Goal: Information Seeking & Learning: Compare options

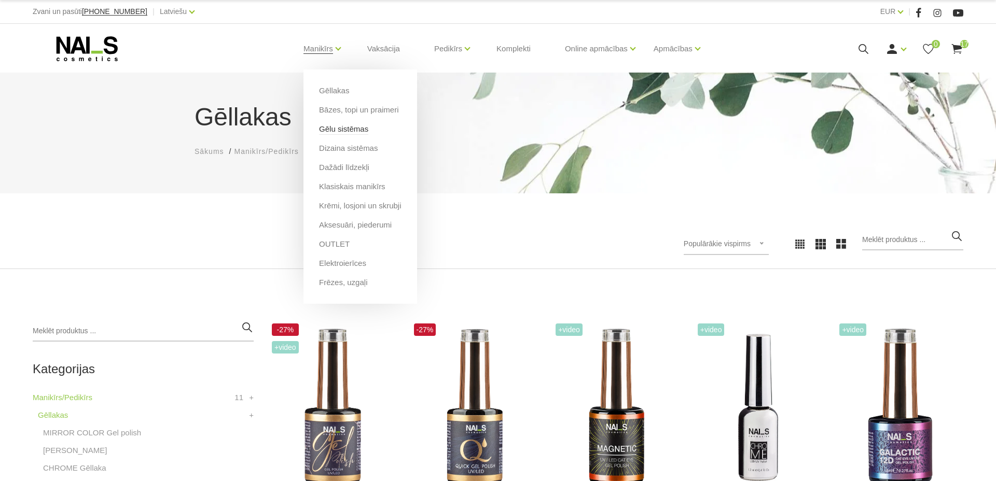
click at [344, 130] on link "Gēlu sistēmas" at bounding box center [343, 128] width 49 height 11
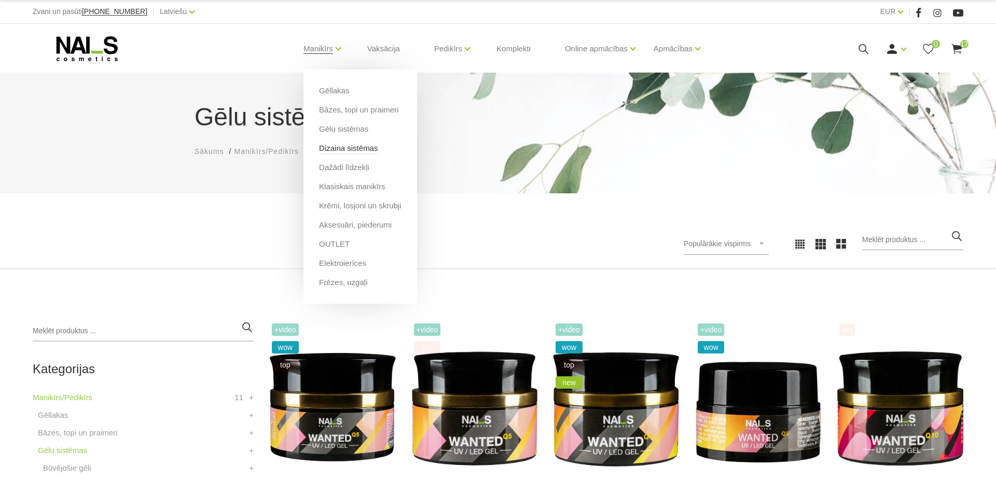
click at [344, 148] on link "Dizaina sistēmas" at bounding box center [348, 148] width 59 height 11
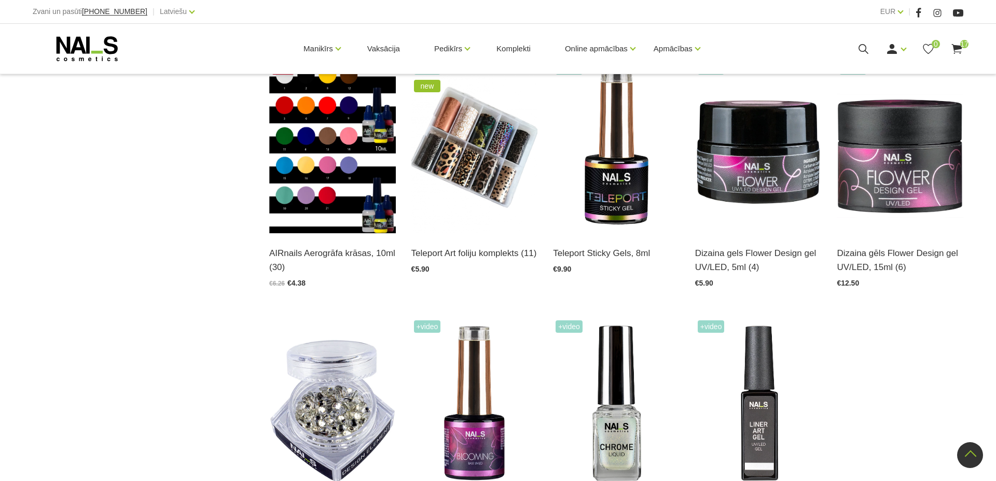
scroll to position [1033, 0]
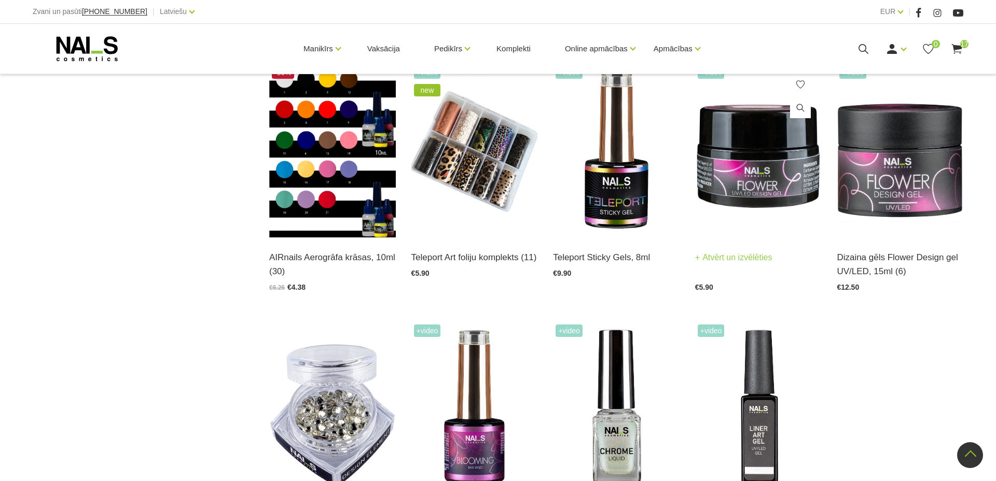
click at [771, 198] on img at bounding box center [758, 151] width 127 height 174
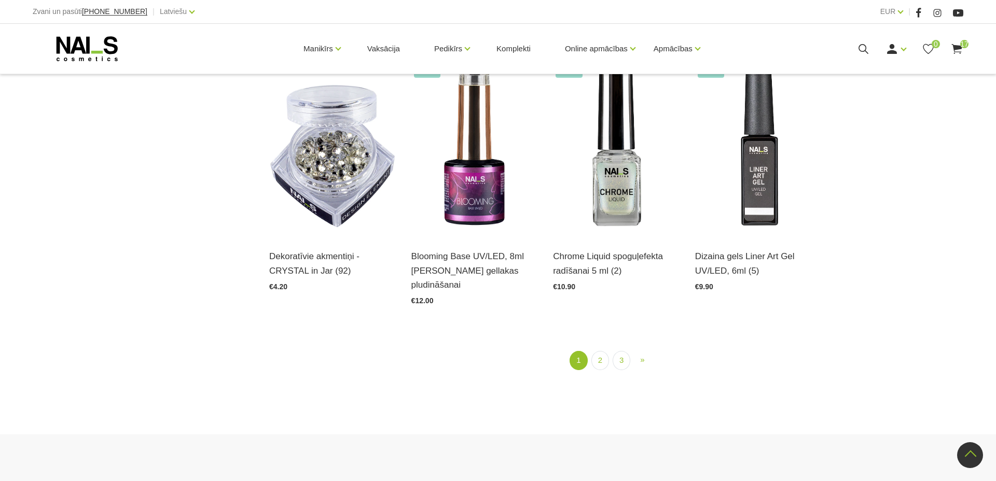
scroll to position [1386, 0]
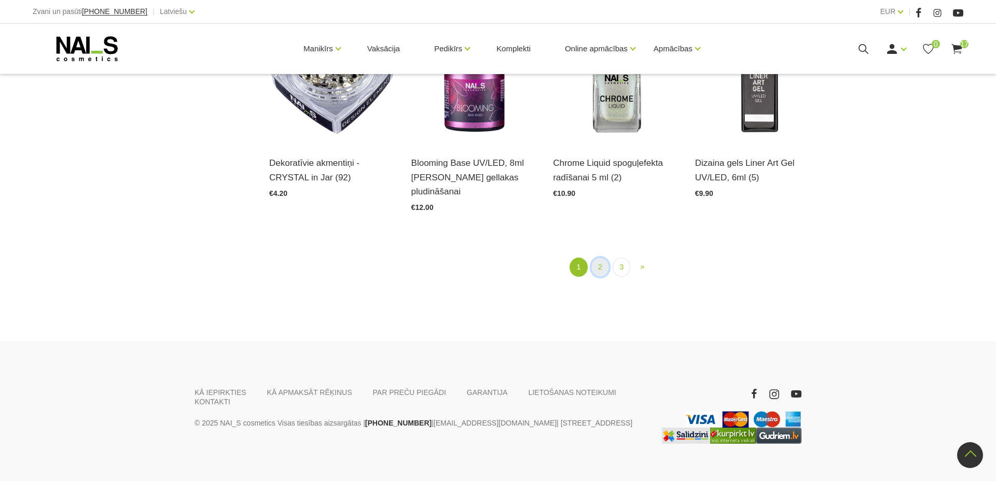
click at [592, 258] on link "2" at bounding box center [600, 267] width 18 height 19
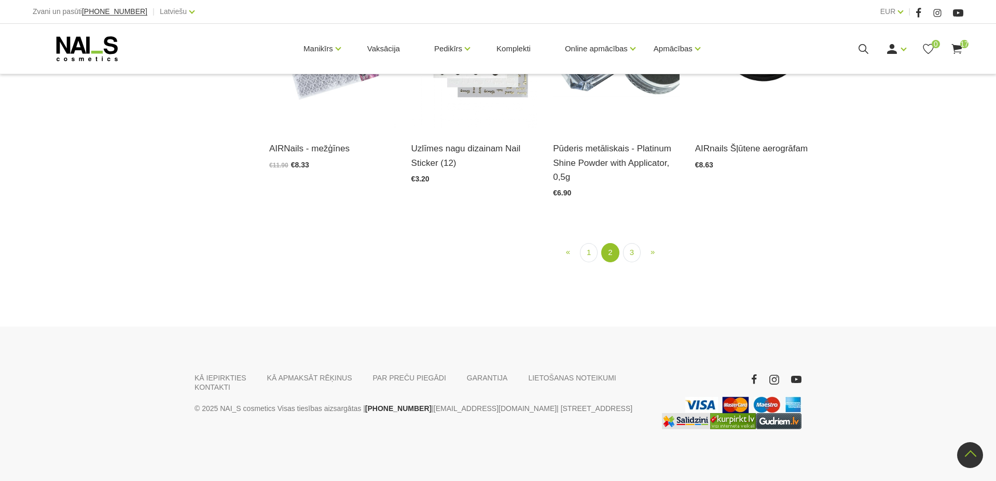
scroll to position [1263, 0]
click at [626, 262] on link "3" at bounding box center [632, 252] width 18 height 19
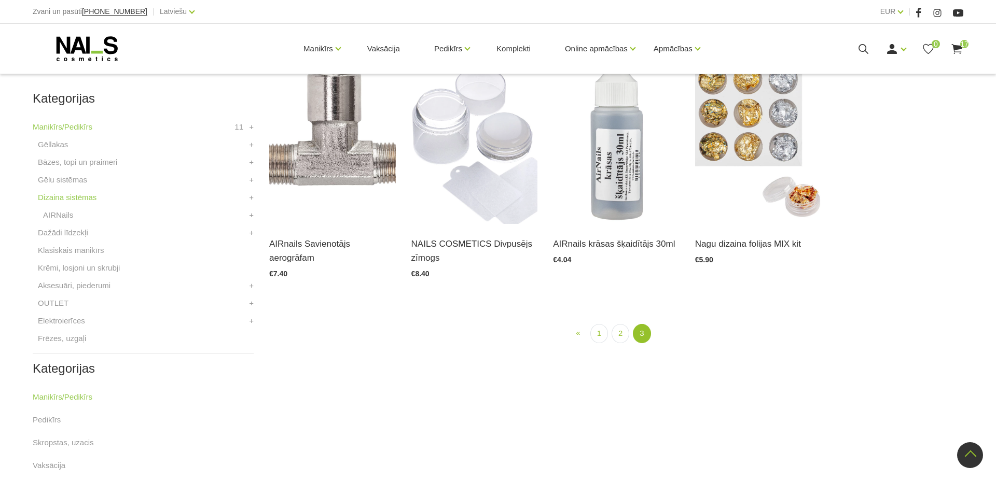
scroll to position [212, 0]
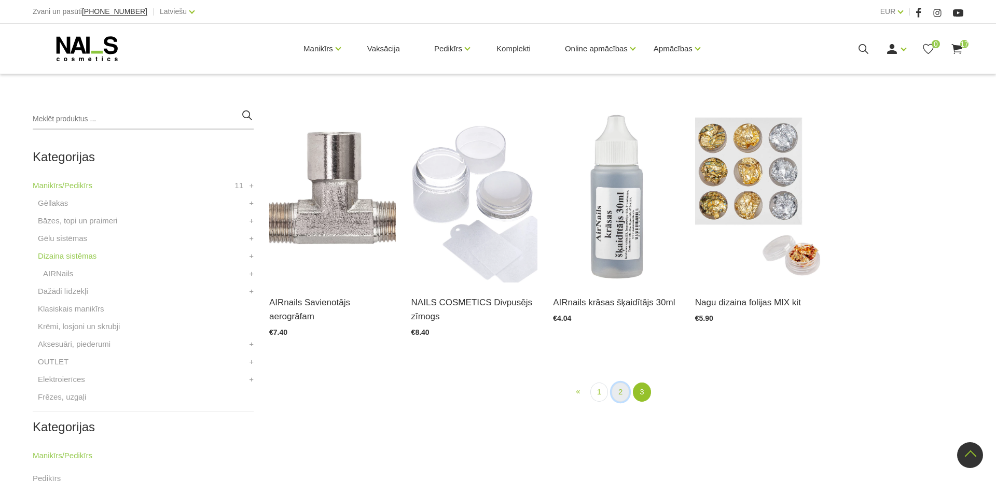
click at [617, 391] on link "2" at bounding box center [621, 392] width 18 height 19
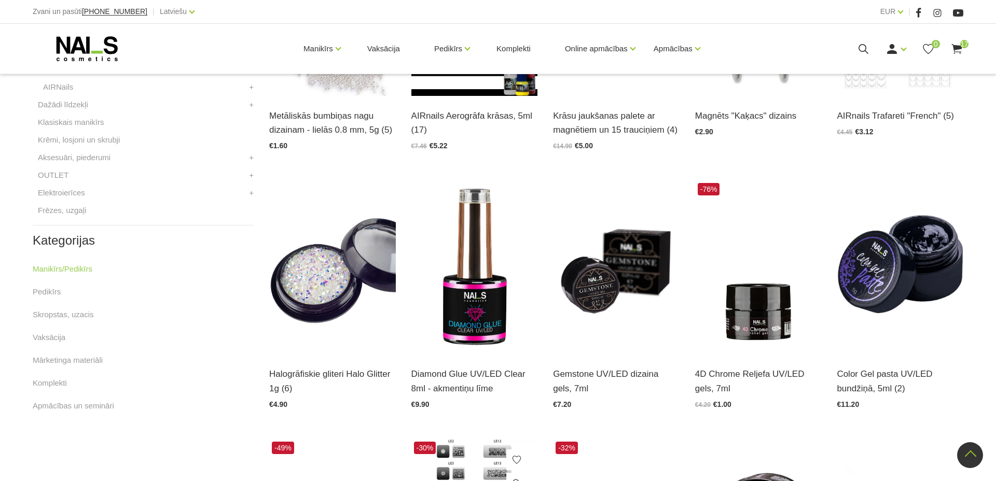
scroll to position [394, 0]
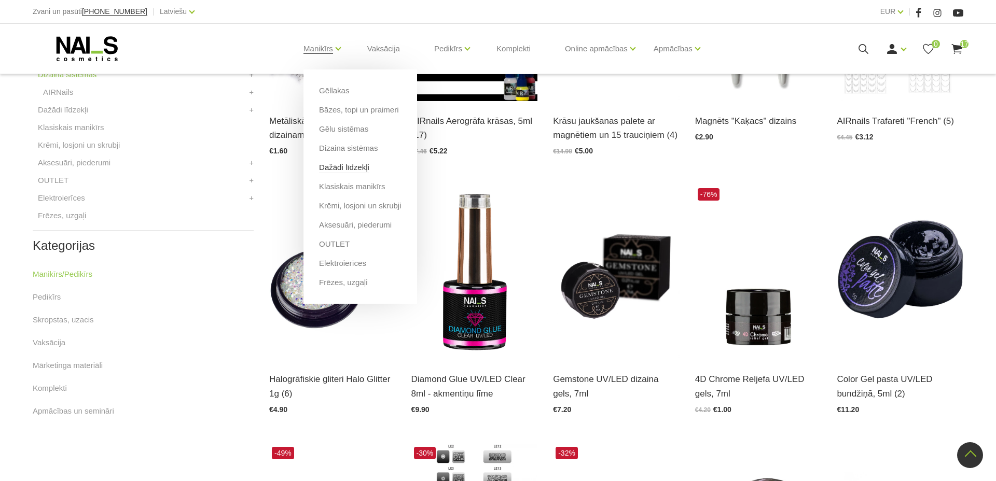
click at [356, 168] on link "Dažādi līdzekļi" at bounding box center [344, 167] width 50 height 11
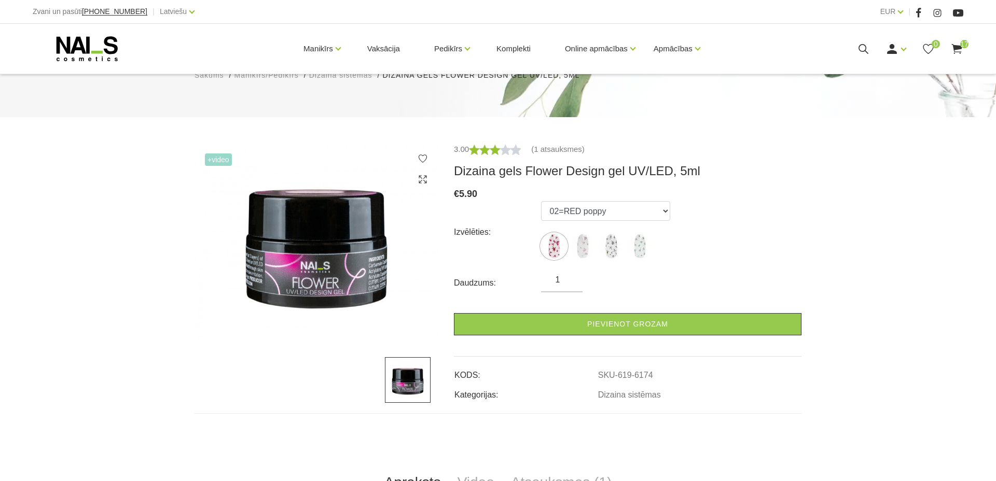
scroll to position [115, 0]
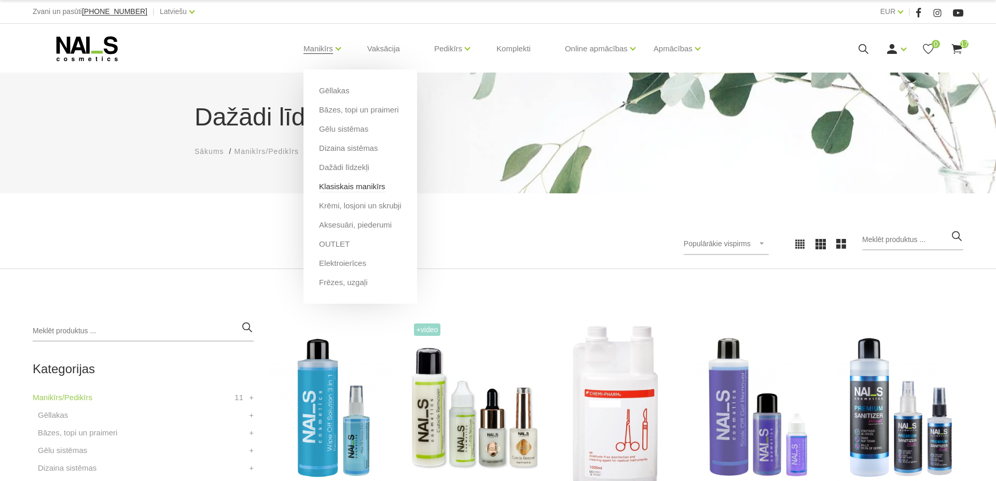
click at [358, 188] on link "Klasiskais manikīrs" at bounding box center [352, 186] width 66 height 11
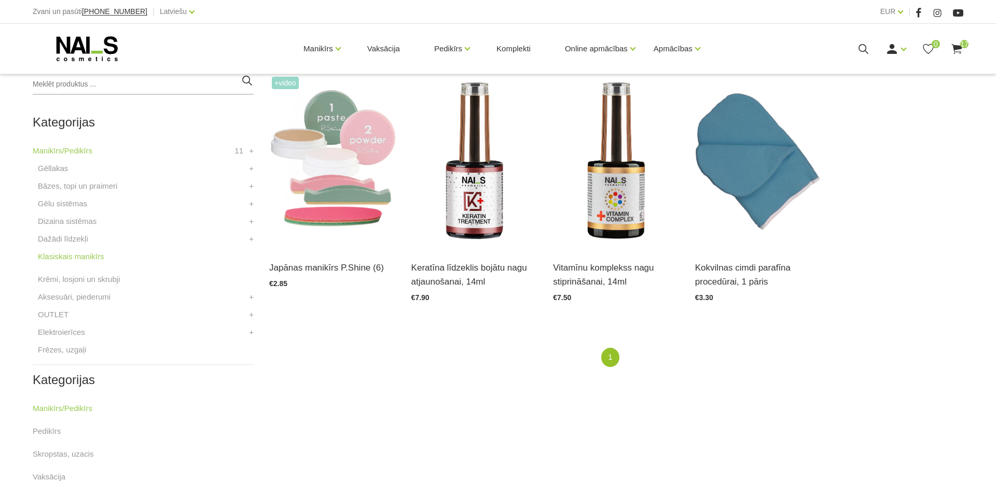
scroll to position [279, 0]
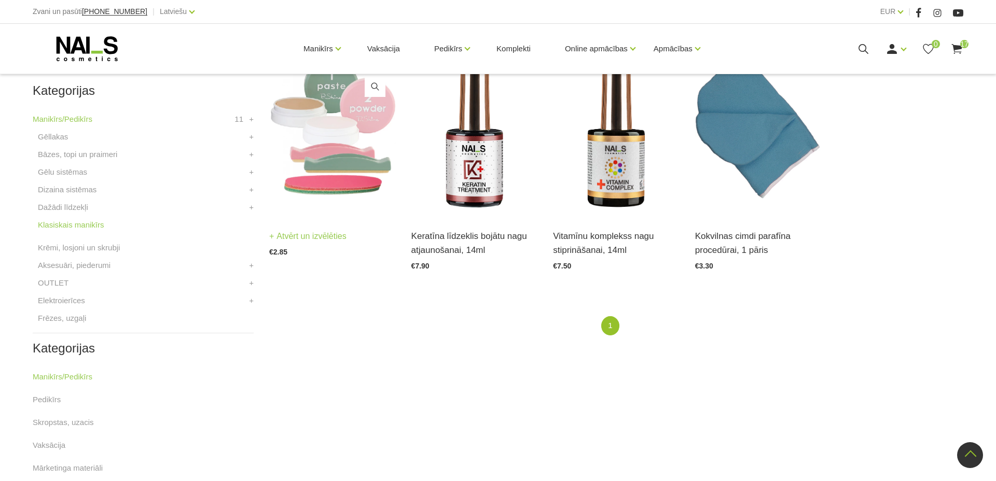
click at [340, 155] on img at bounding box center [332, 130] width 127 height 174
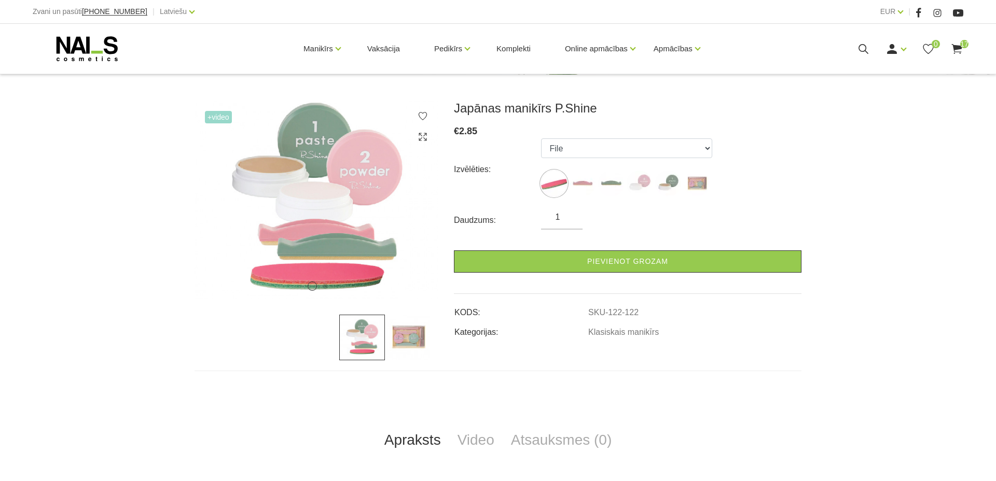
scroll to position [123, 0]
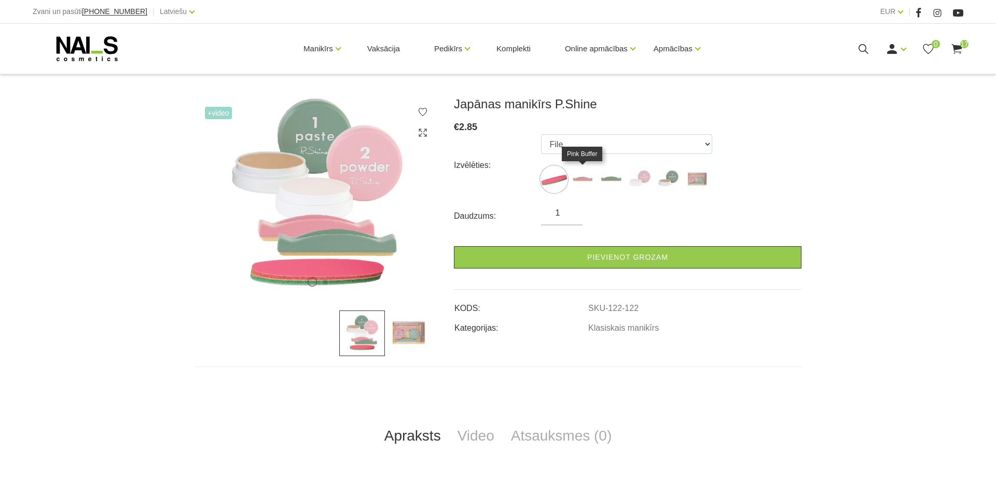
click at [583, 175] on img at bounding box center [583, 180] width 26 height 26
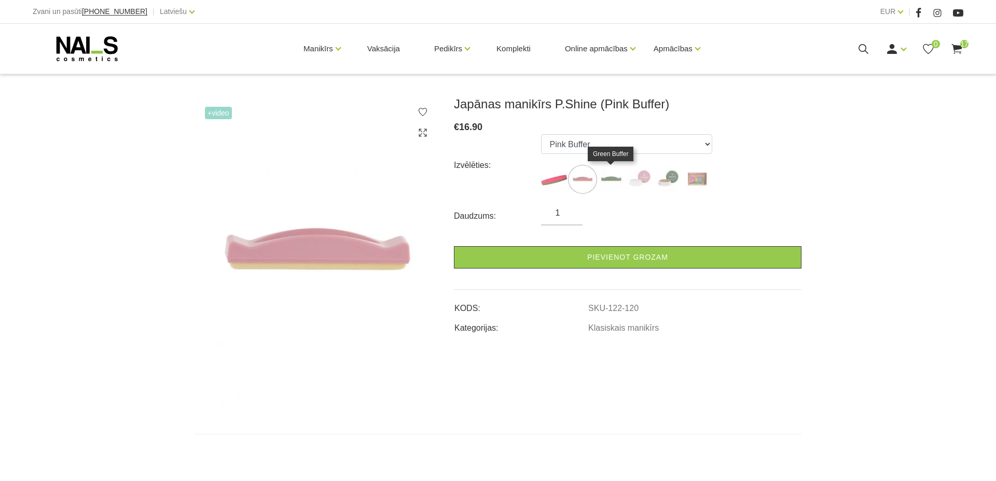
click at [602, 178] on img at bounding box center [611, 180] width 26 height 26
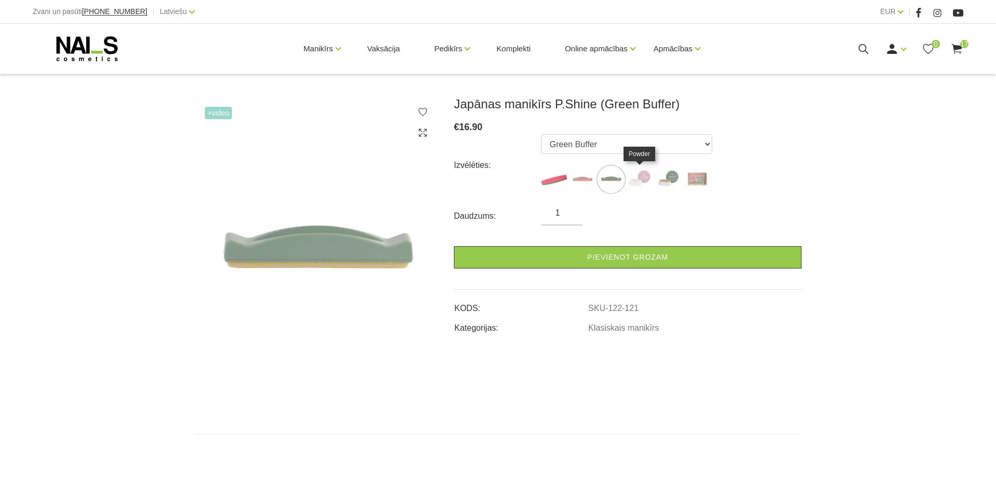
click at [639, 185] on img at bounding box center [640, 180] width 26 height 26
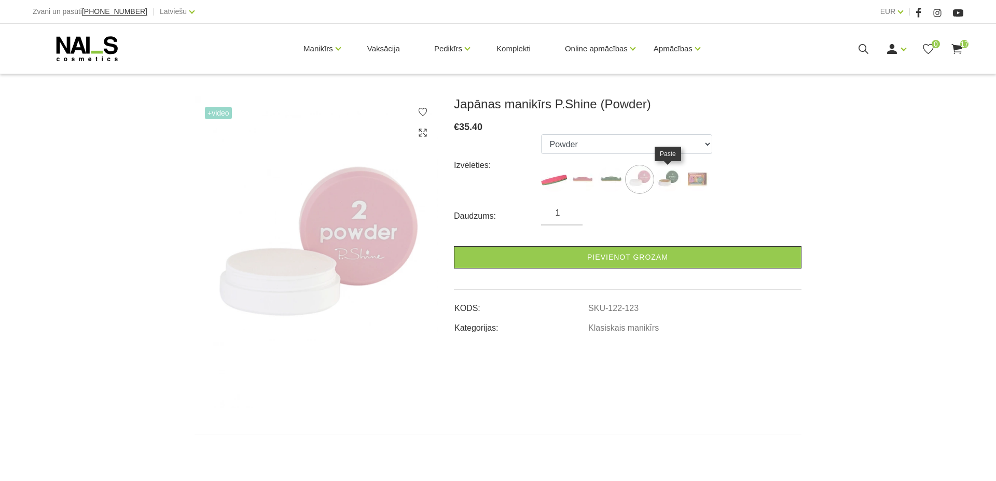
click at [664, 186] on img at bounding box center [668, 180] width 26 height 26
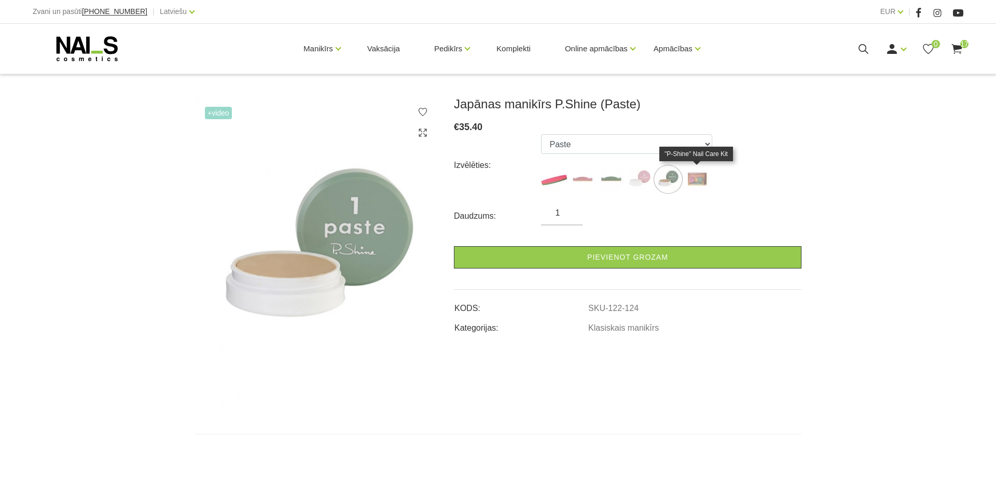
click at [702, 184] on img at bounding box center [697, 180] width 26 height 26
select select "127"
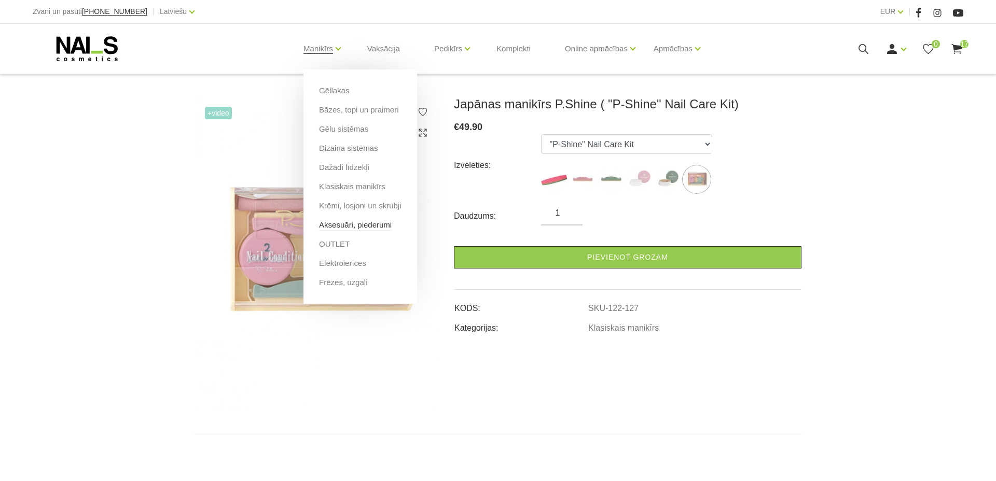
click at [352, 224] on link "Aksesuāri, piederumi" at bounding box center [355, 224] width 73 height 11
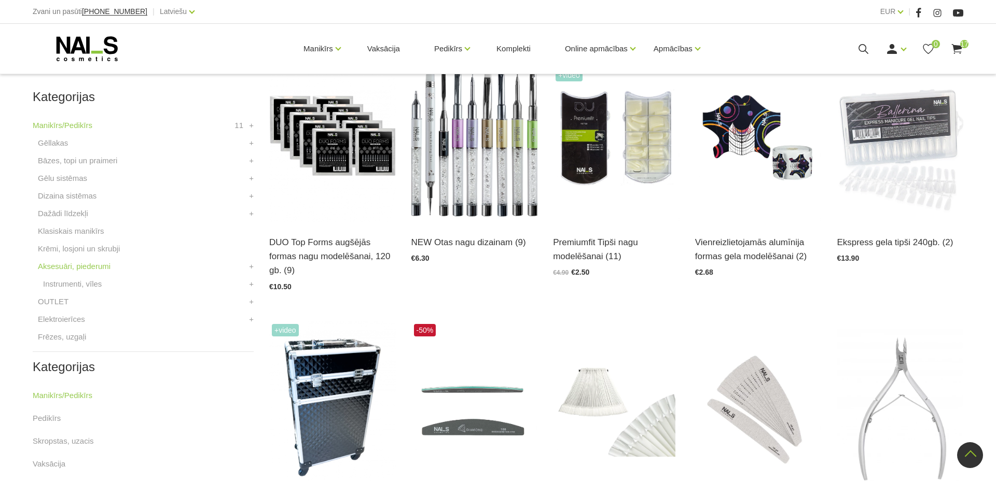
scroll to position [274, 0]
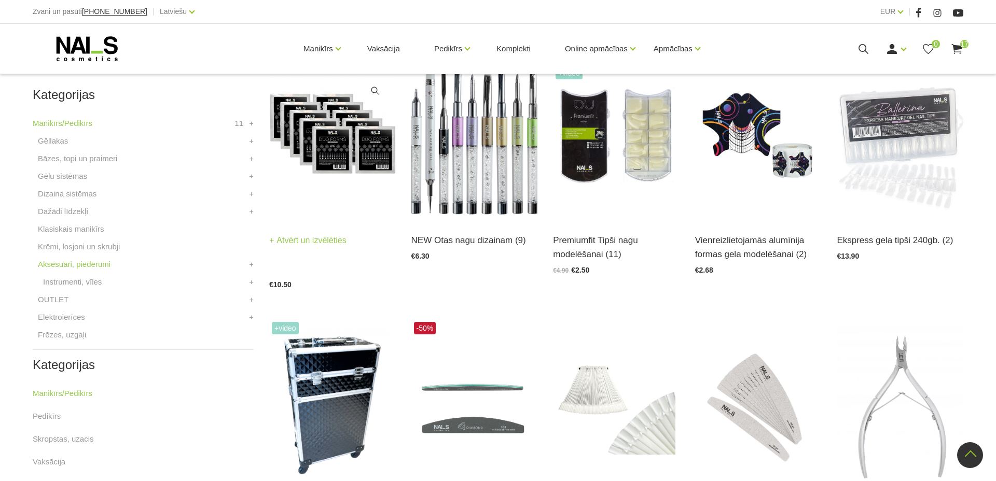
click at [359, 162] on img at bounding box center [332, 134] width 127 height 174
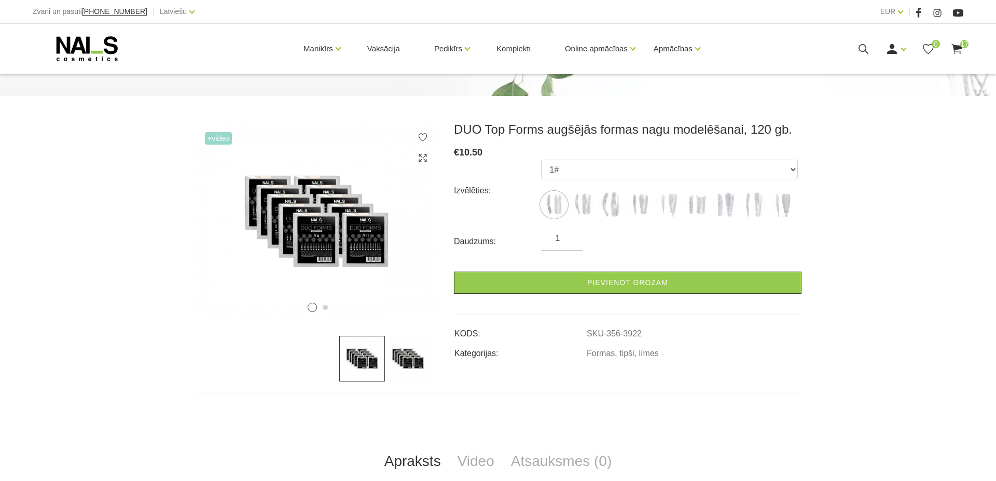
scroll to position [148, 0]
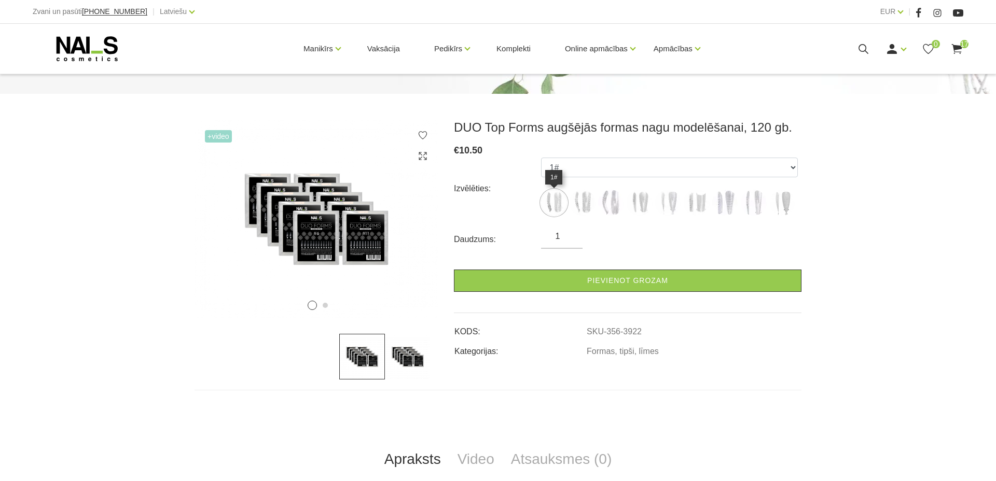
click at [553, 203] on img at bounding box center [554, 203] width 26 height 26
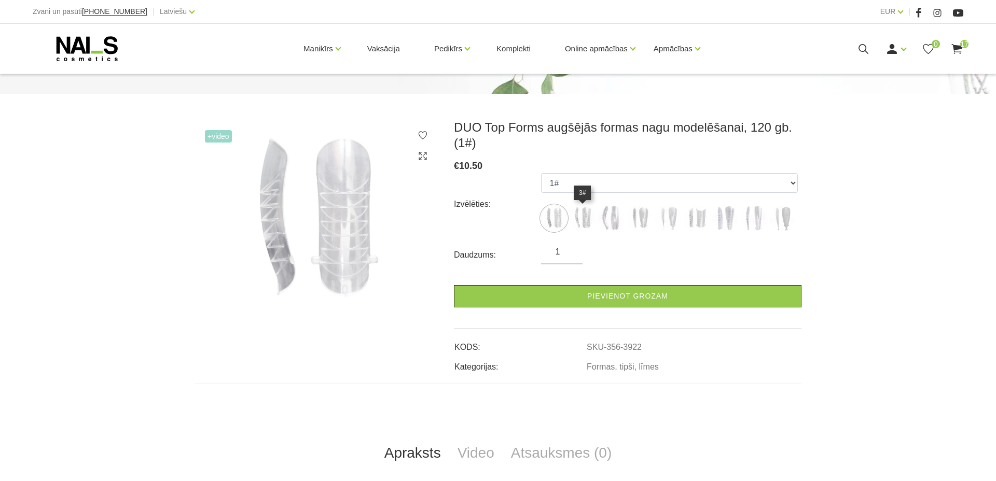
click at [579, 213] on img at bounding box center [583, 218] width 26 height 26
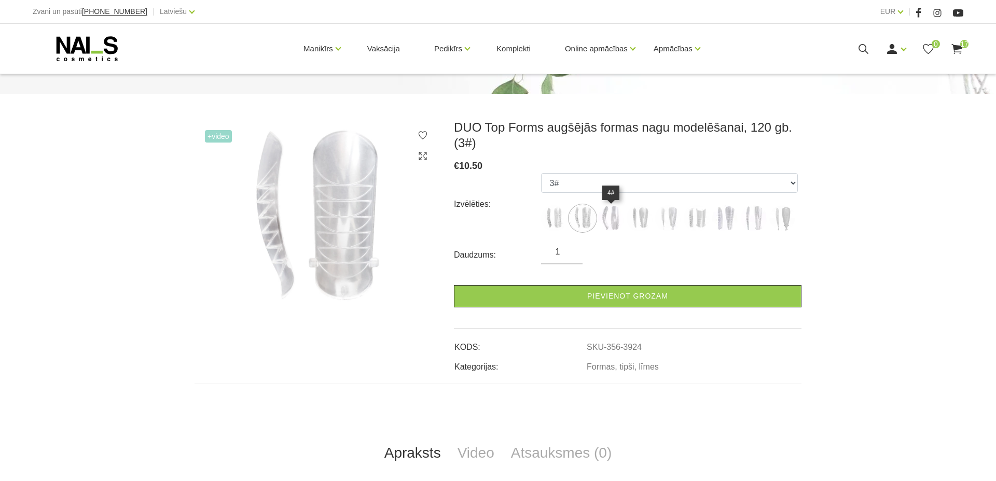
click at [602, 217] on img at bounding box center [611, 218] width 26 height 26
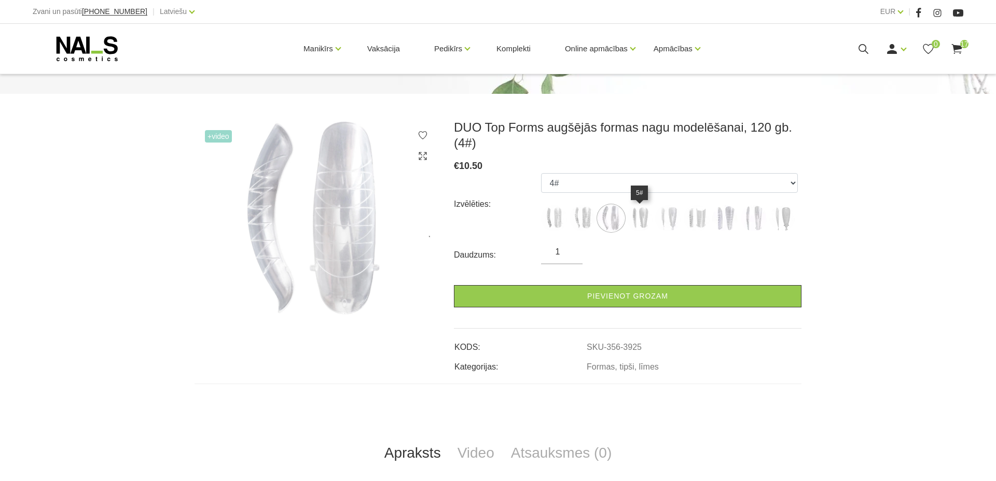
click at [627, 220] on img at bounding box center [640, 218] width 26 height 26
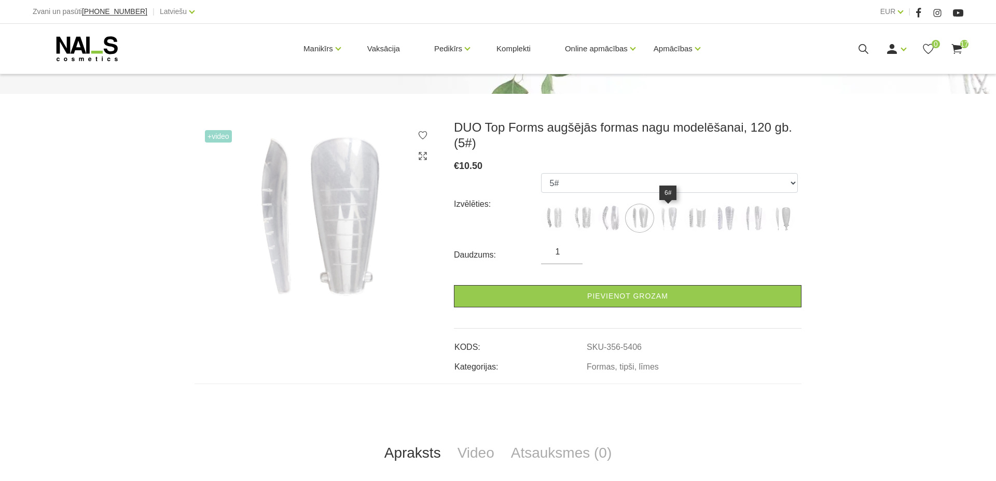
click at [666, 217] on img at bounding box center [668, 218] width 26 height 26
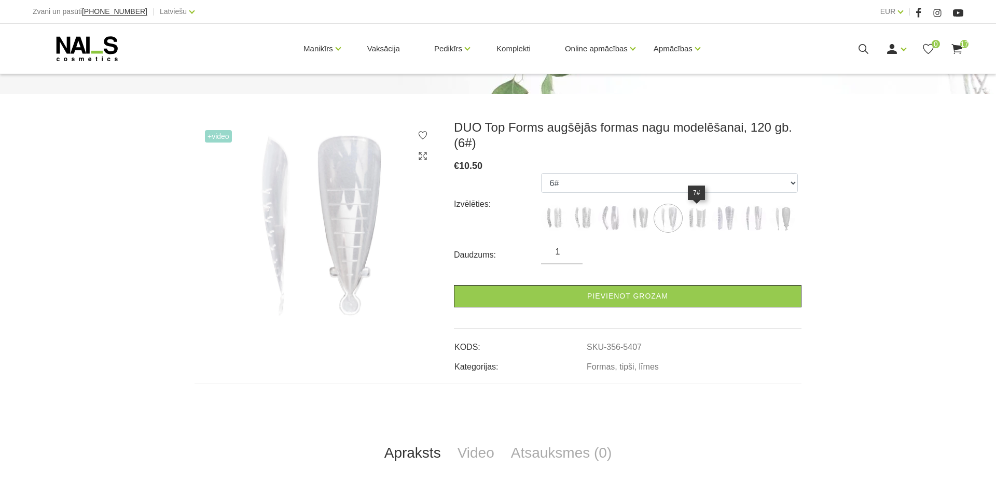
click at [695, 217] on img at bounding box center [697, 218] width 26 height 26
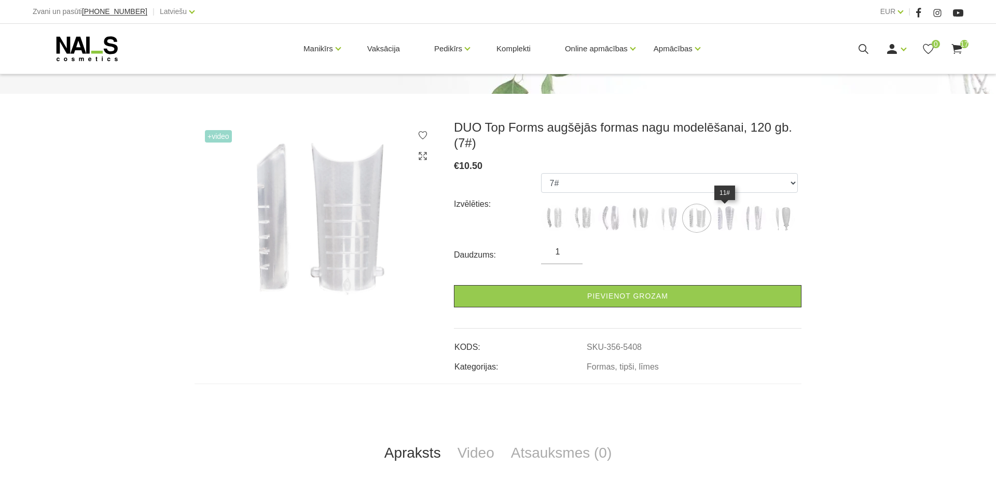
click at [718, 219] on img at bounding box center [725, 218] width 26 height 26
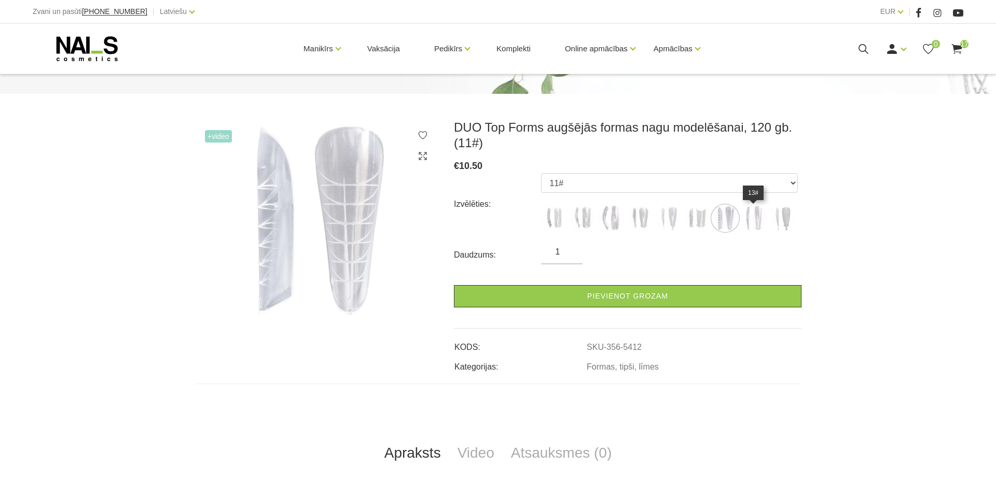
click at [753, 224] on img at bounding box center [754, 218] width 26 height 26
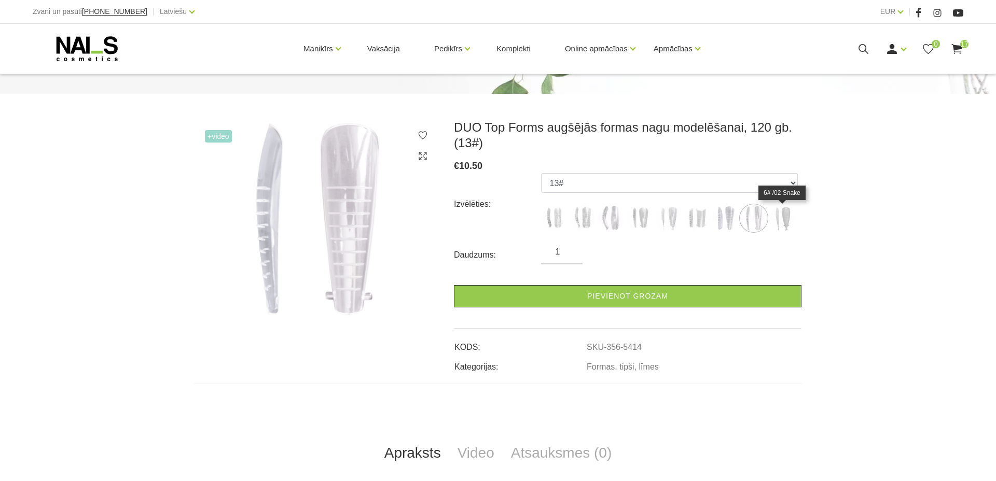
click at [788, 220] on img at bounding box center [782, 218] width 26 height 26
select select "6250"
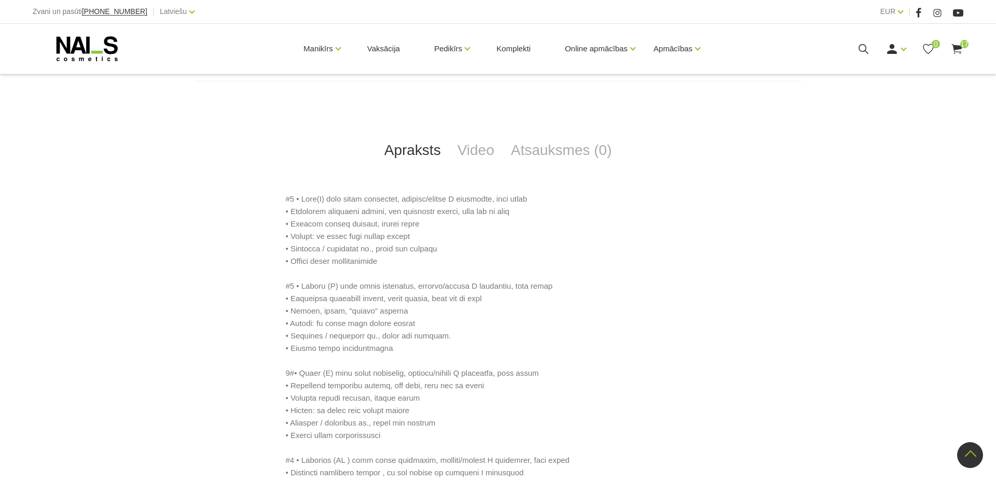
scroll to position [391, 0]
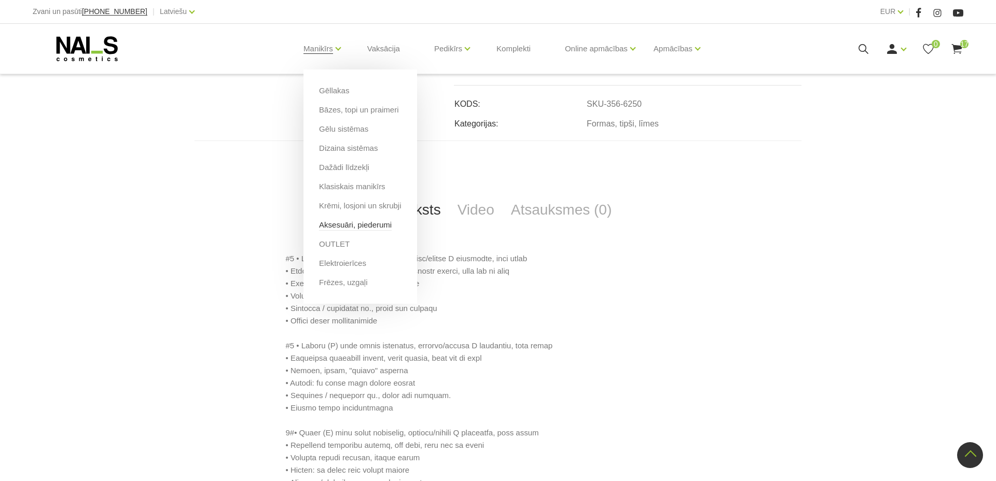
click at [351, 226] on link "Aksesuāri, piederumi" at bounding box center [355, 224] width 73 height 11
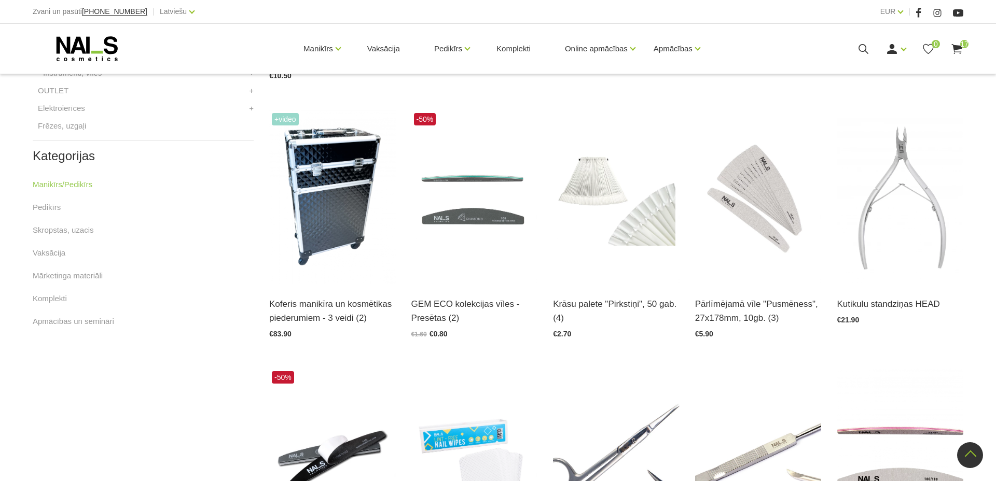
scroll to position [484, 0]
click at [305, 194] on img at bounding box center [332, 197] width 127 height 174
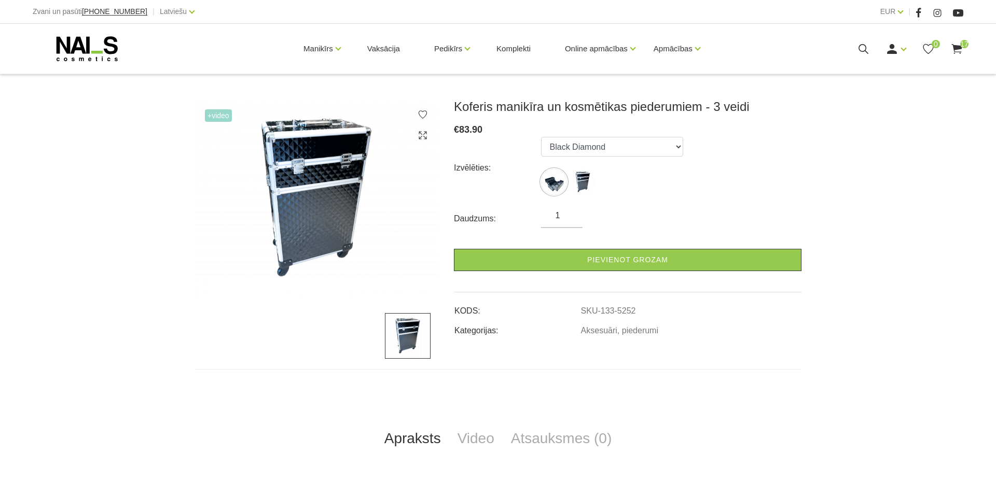
scroll to position [136, 0]
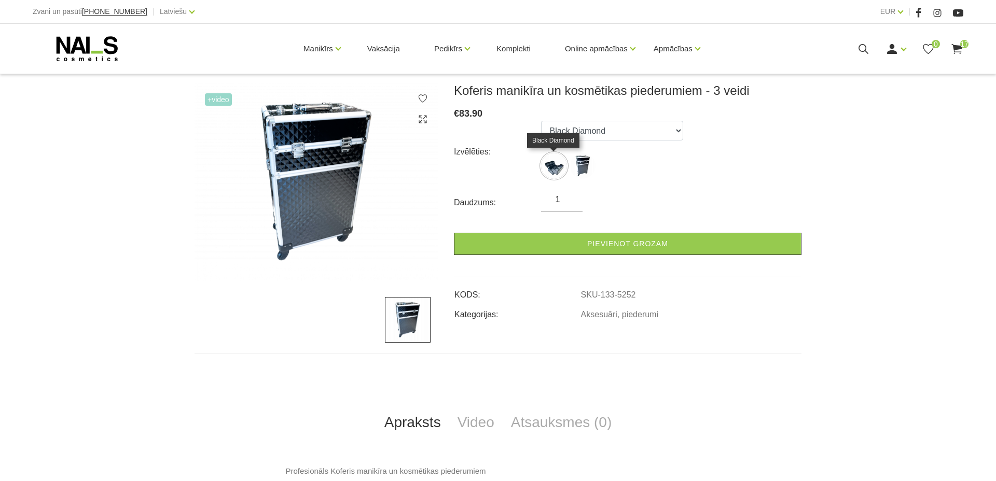
click at [555, 167] on img at bounding box center [554, 166] width 26 height 26
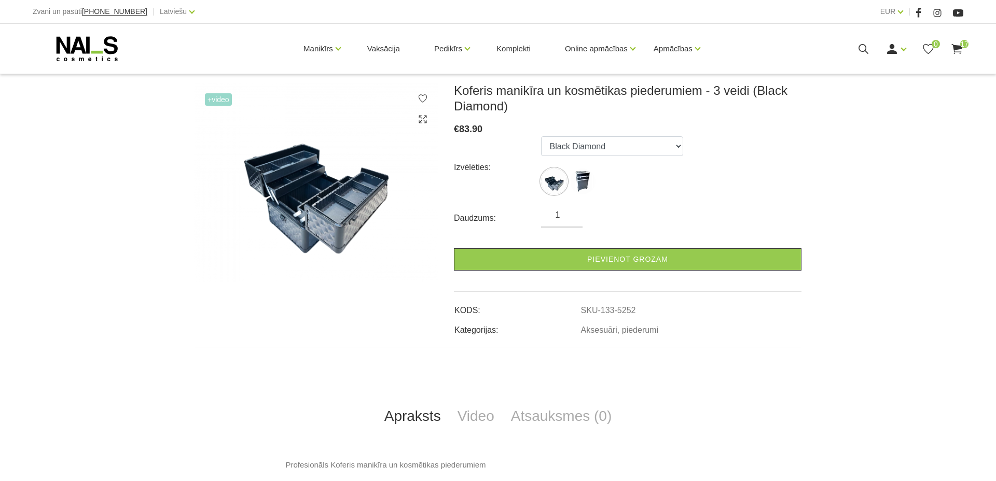
click at [575, 169] on label at bounding box center [583, 182] width 26 height 26
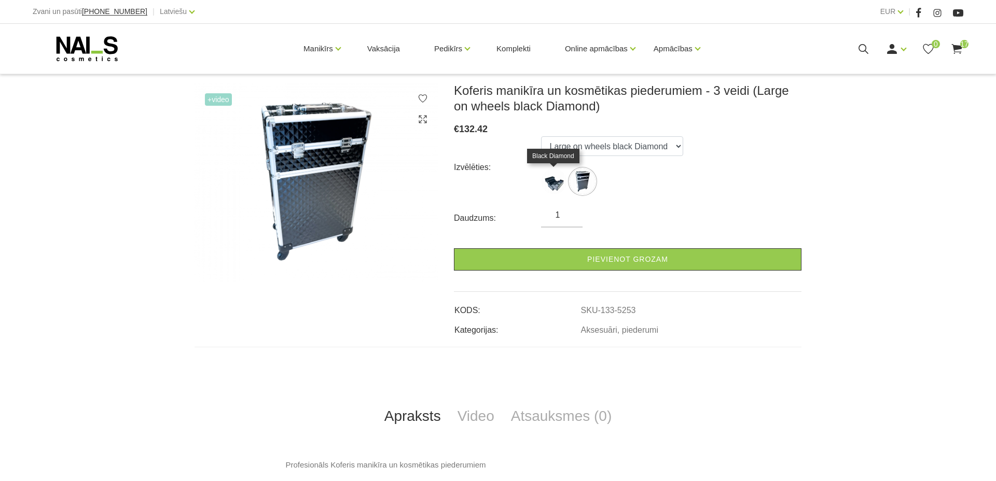
click at [558, 176] on img at bounding box center [554, 182] width 26 height 26
select select "5252"
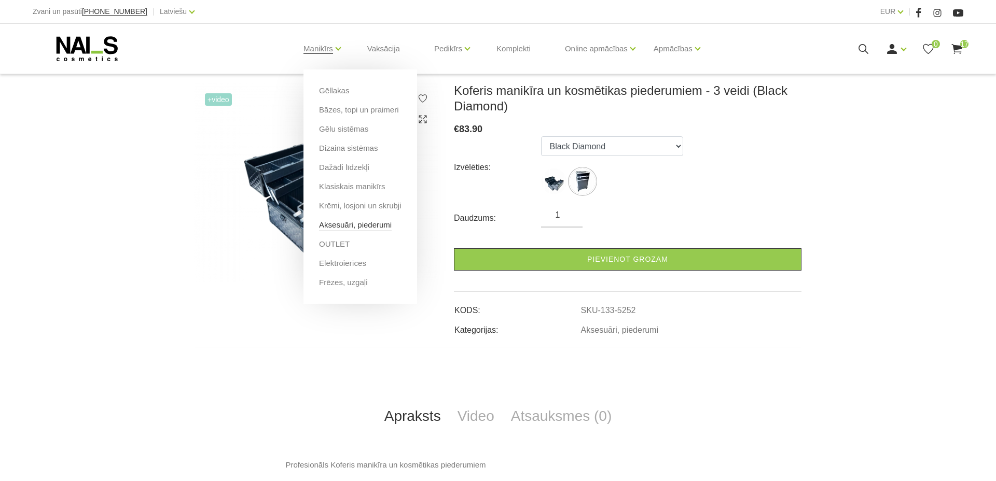
click at [340, 225] on link "Aksesuāri, piederumi" at bounding box center [355, 224] width 73 height 11
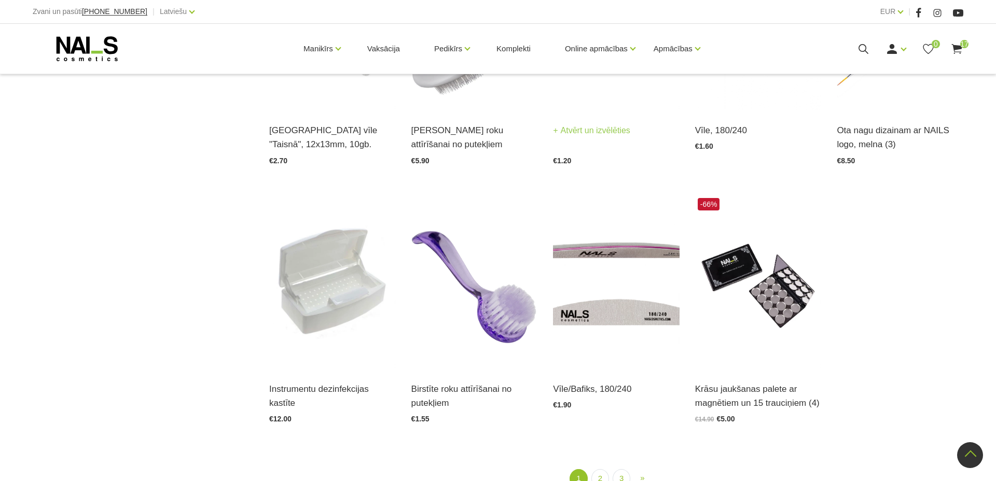
scroll to position [1400, 0]
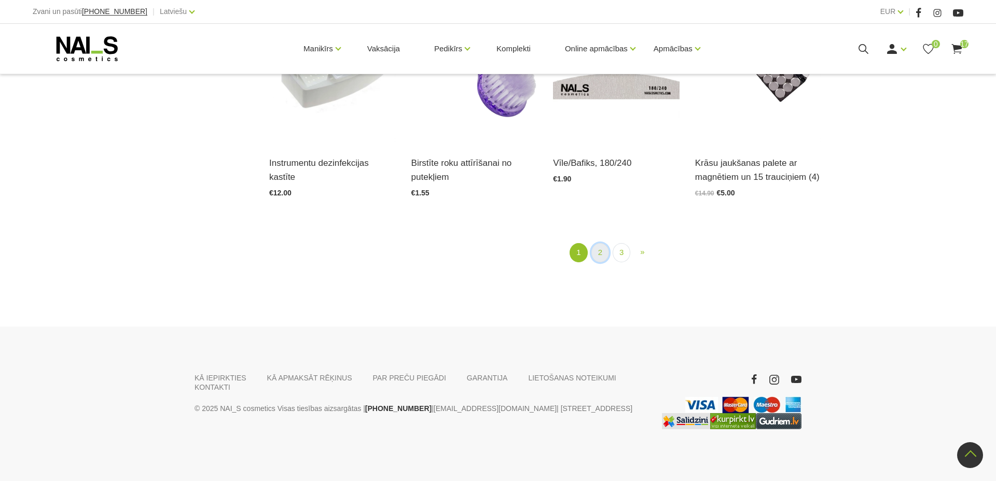
click at [595, 247] on link "2" at bounding box center [600, 252] width 18 height 19
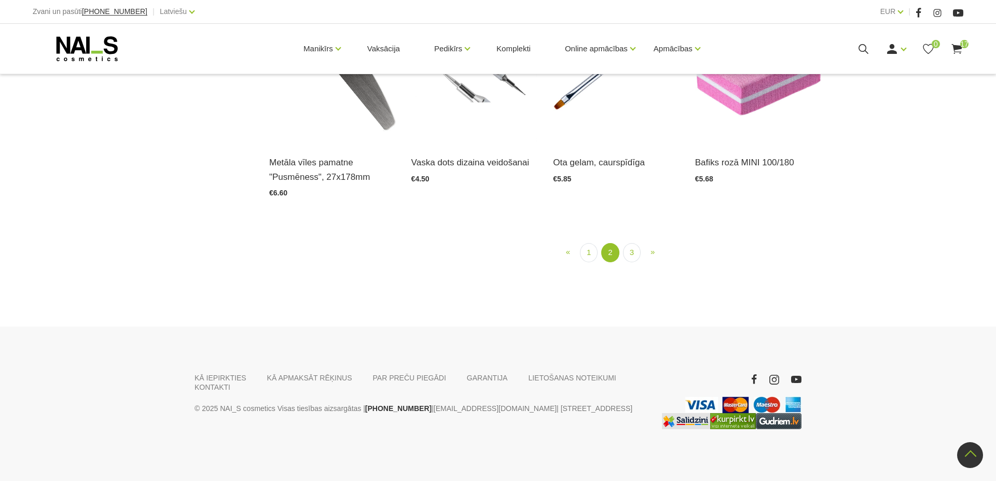
scroll to position [1313, 0]
click at [633, 262] on link "3" at bounding box center [632, 252] width 18 height 19
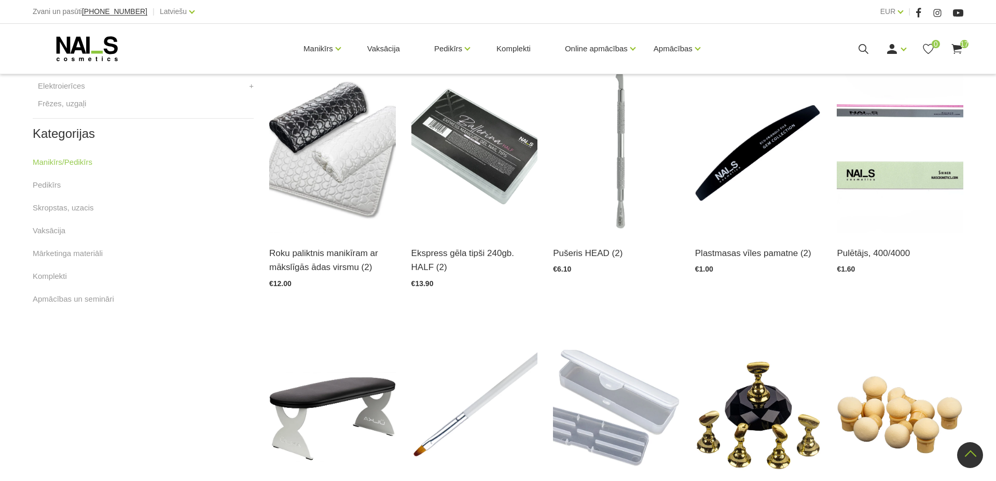
scroll to position [501, 0]
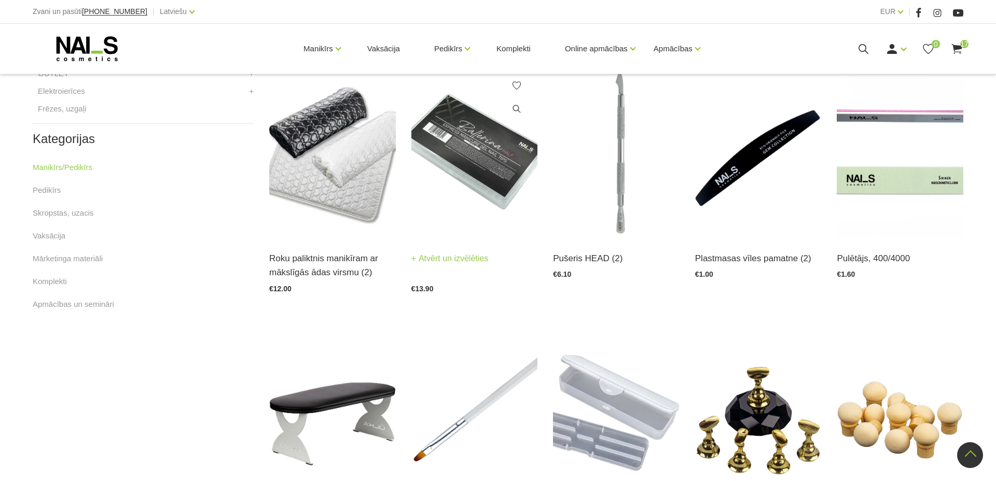
click at [463, 161] on img at bounding box center [474, 152] width 127 height 174
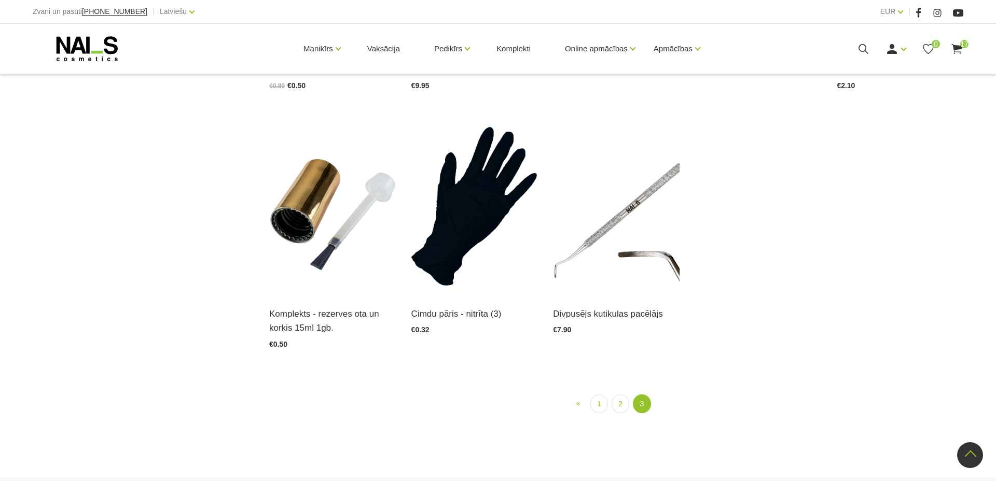
scroll to position [1224, 0]
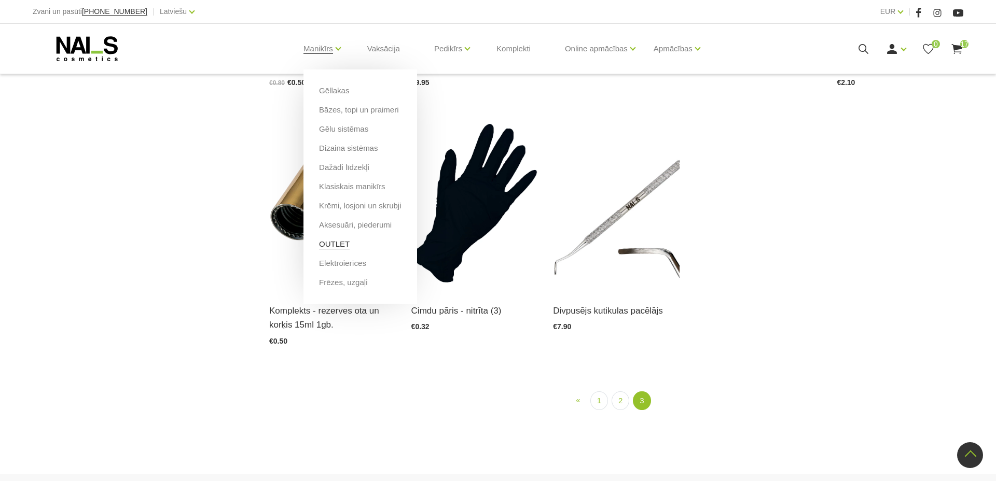
click at [341, 246] on link "OUTLET" at bounding box center [334, 244] width 31 height 11
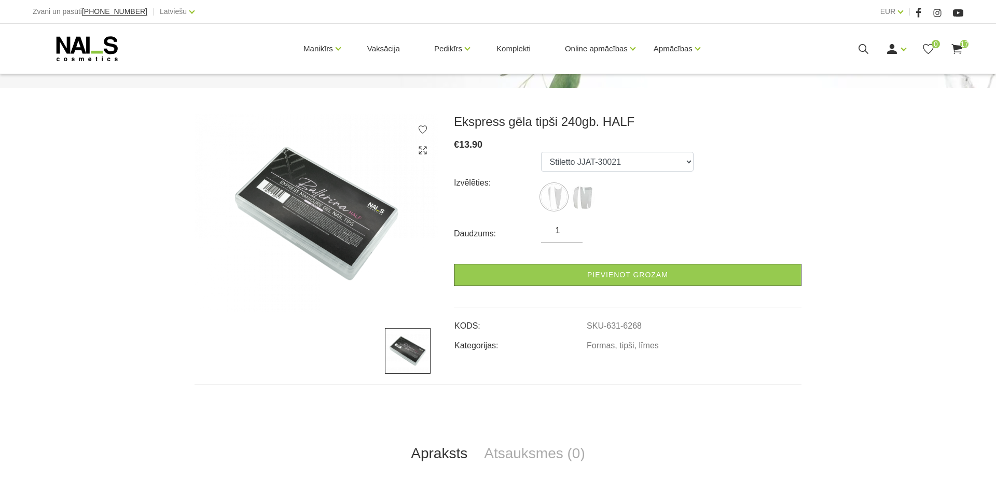
scroll to position [121, 0]
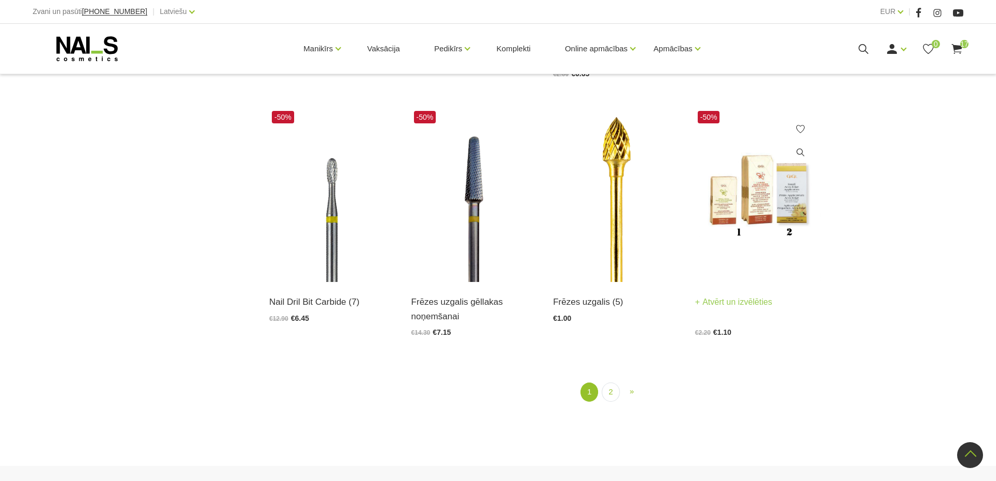
scroll to position [1250, 0]
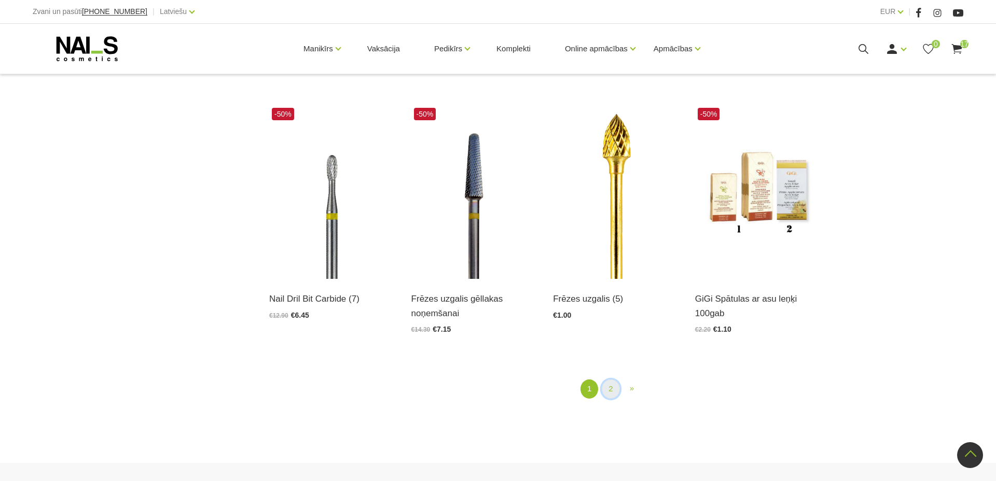
click at [608, 391] on link "2" at bounding box center [611, 389] width 18 height 19
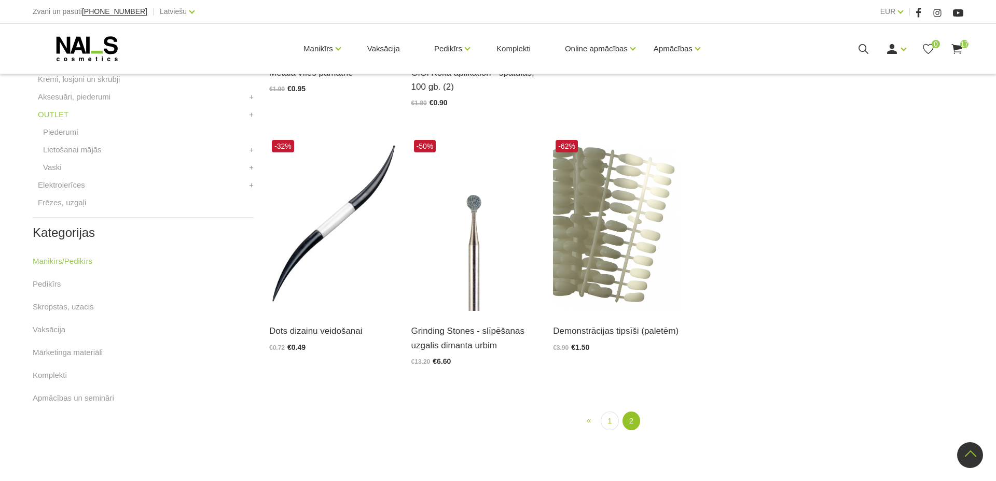
scroll to position [442, 0]
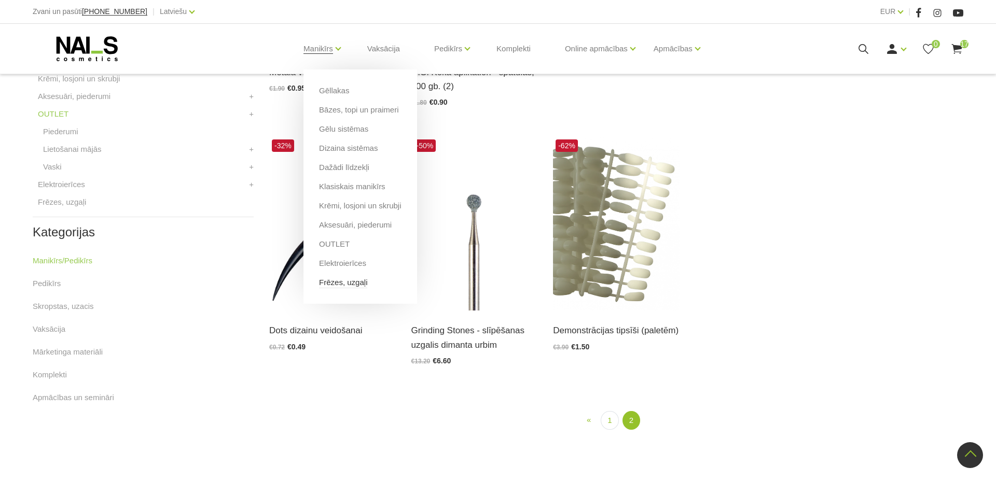
click at [336, 285] on link "Frēzes, uzgaļi" at bounding box center [343, 282] width 48 height 11
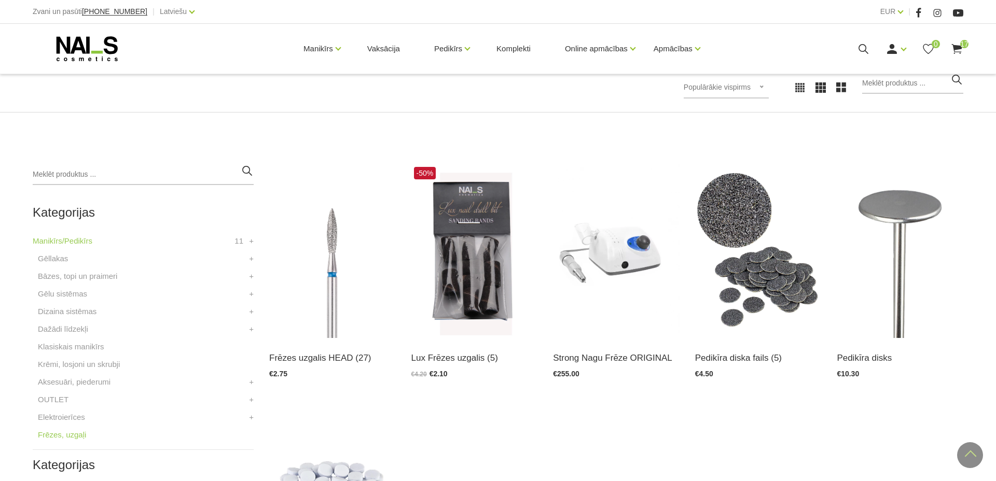
scroll to position [147, 0]
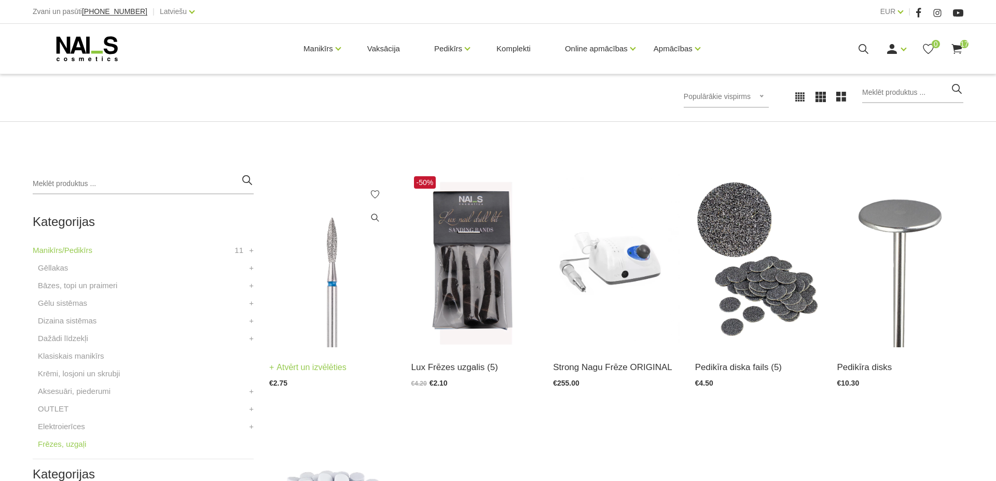
click at [331, 336] on img at bounding box center [332, 261] width 127 height 174
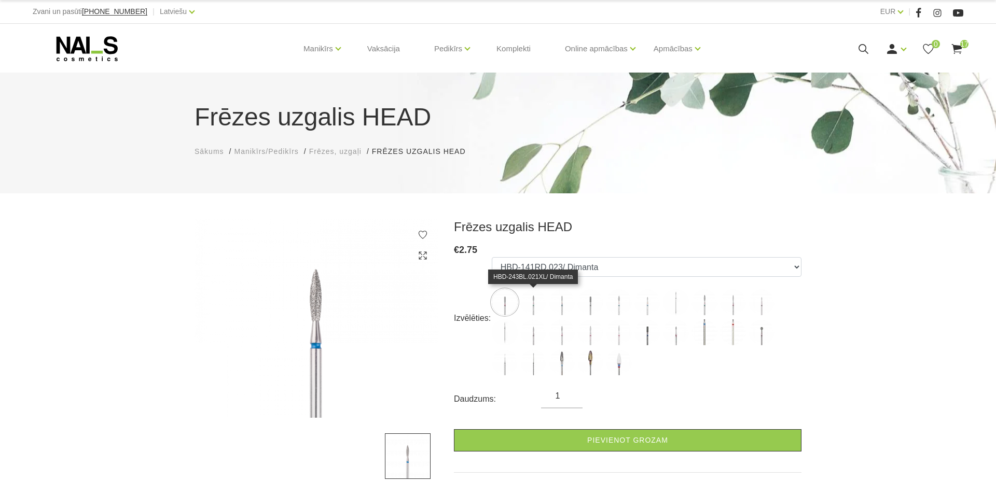
click at [533, 294] on img at bounding box center [533, 302] width 26 height 26
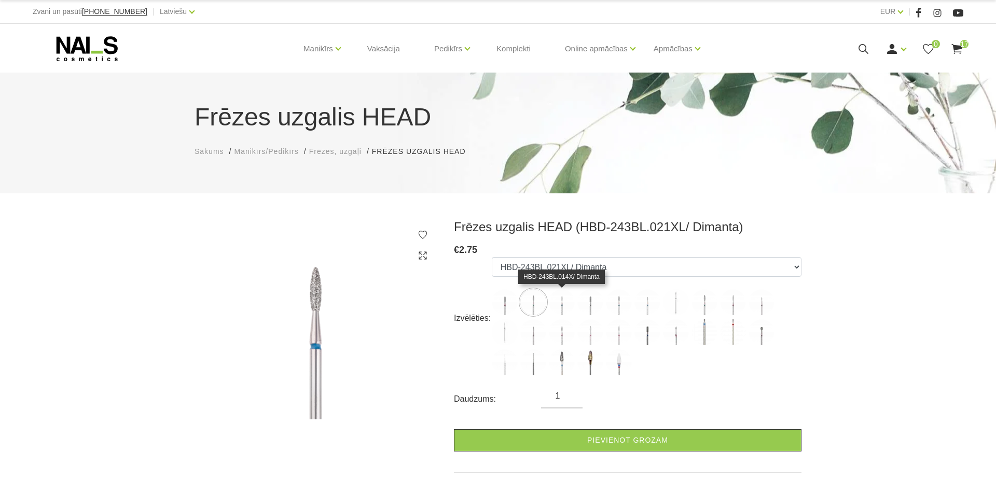
click at [559, 297] on img at bounding box center [562, 302] width 26 height 26
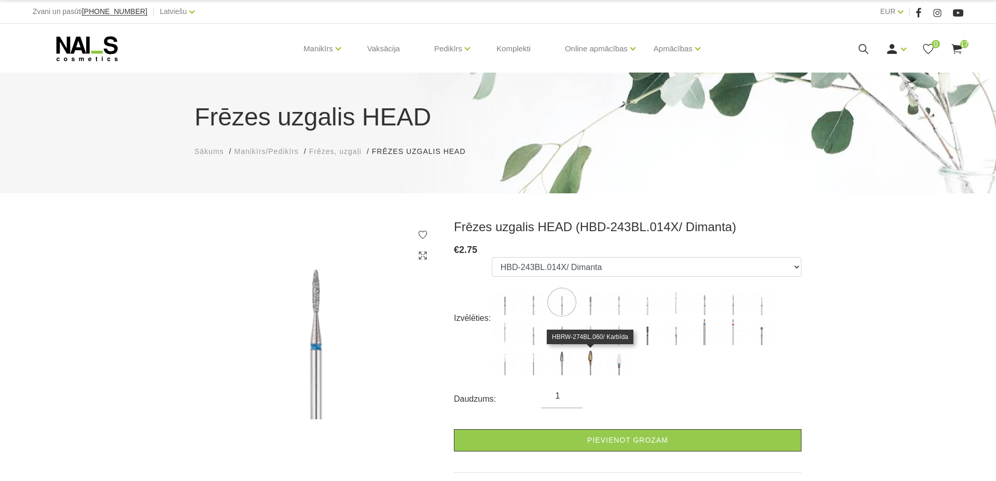
click at [594, 357] on img at bounding box center [590, 363] width 26 height 26
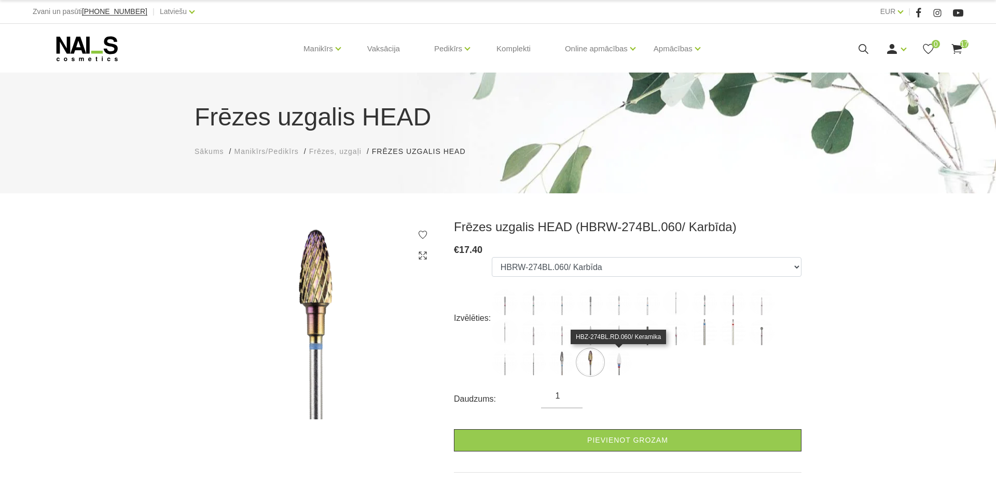
click at [621, 364] on img at bounding box center [619, 363] width 26 height 26
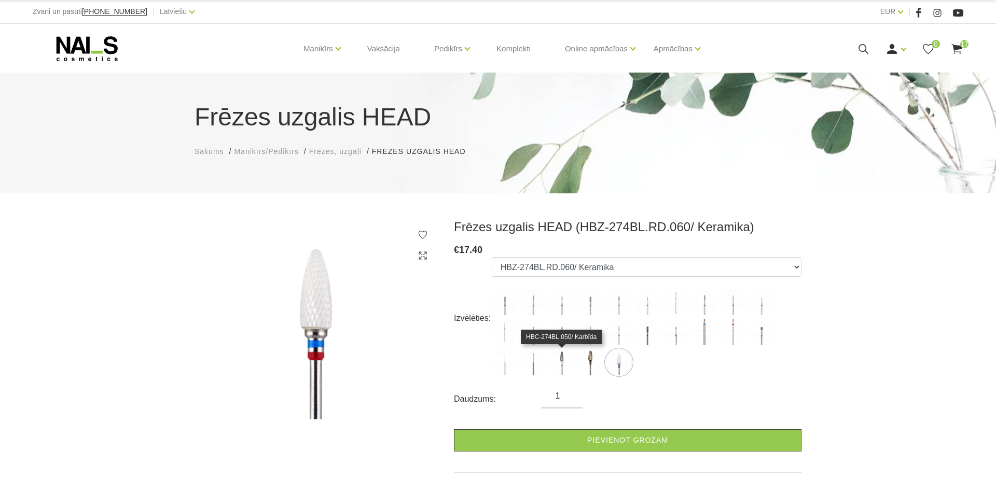
click at [557, 366] on img at bounding box center [562, 363] width 26 height 26
select select "5387"
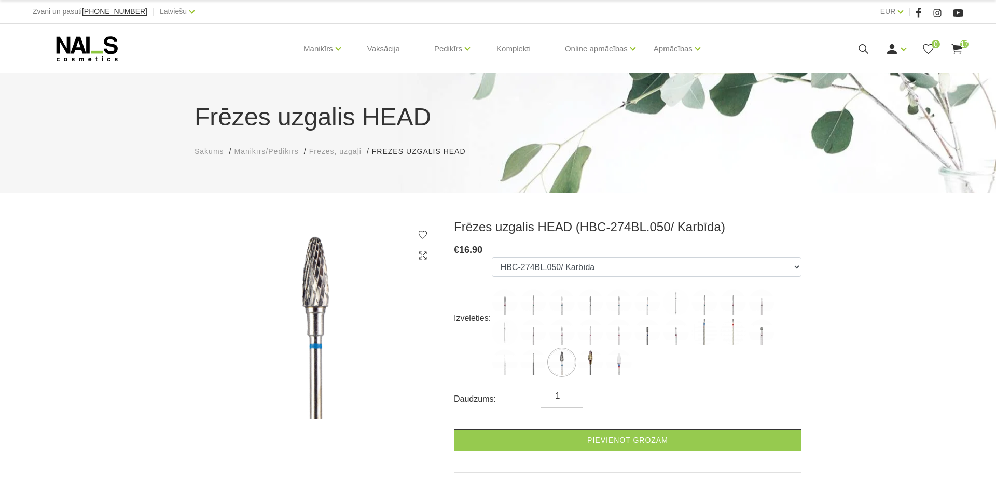
click at [673, 372] on ul "HBD-141RD.023/ Dimanta HBD-243BL.021XL/ Dimanta HBD-243BL.014X/ Dimanta HBD-141…" at bounding box center [647, 318] width 310 height 122
